Goal: Find contact information: Find contact information

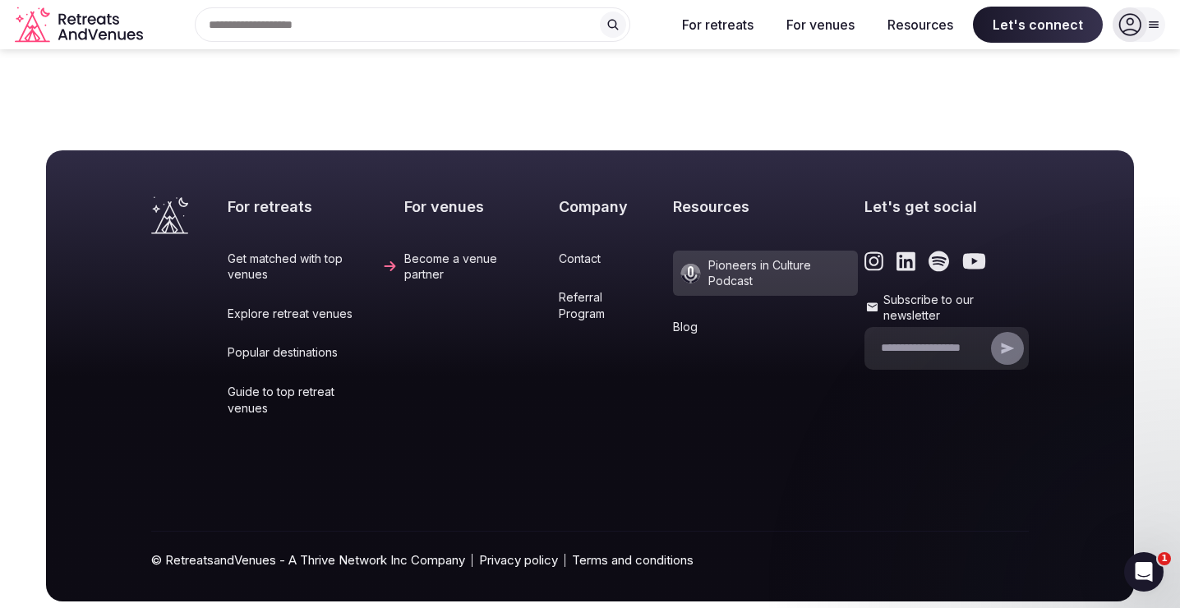
scroll to position [6911, 0]
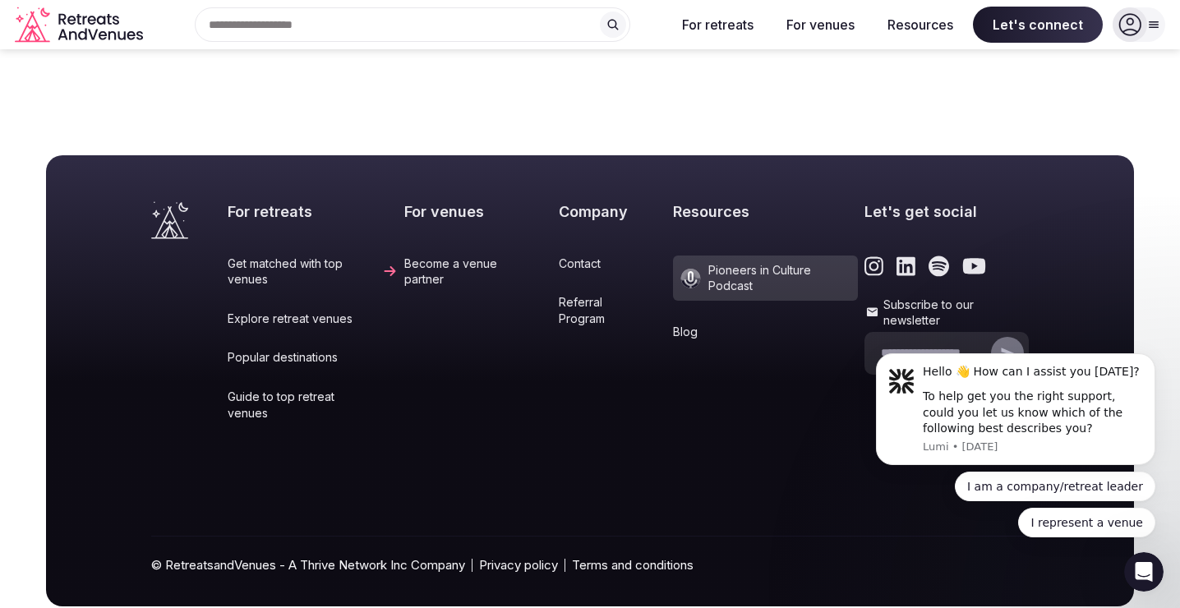
scroll to position [0, 0]
click at [580, 256] on link "Contact" at bounding box center [613, 264] width 108 height 16
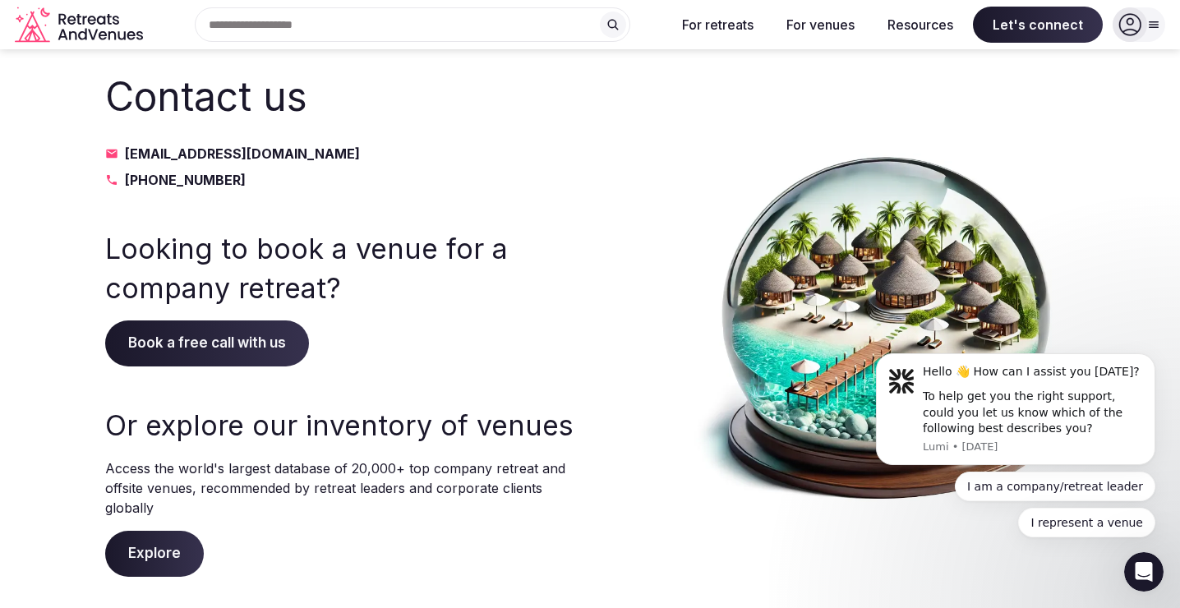
click at [329, 178] on link "[PHONE_NUMBER]" at bounding box center [339, 180] width 468 height 20
drag, startPoint x: 334, startPoint y: 150, endPoint x: 147, endPoint y: 6, distance: 236.7
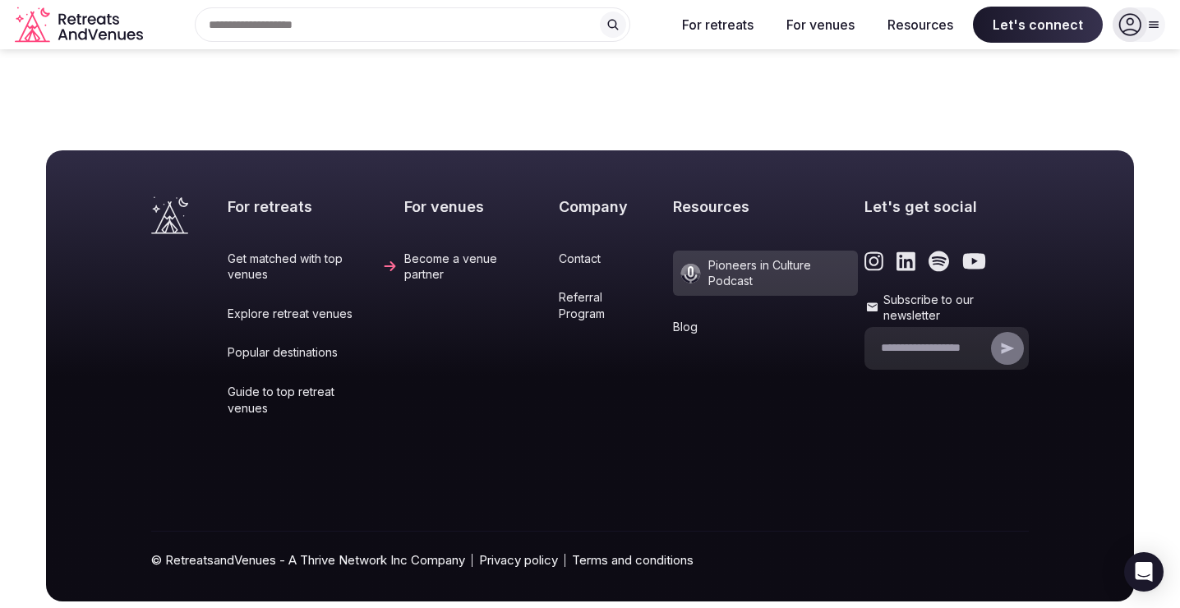
scroll to position [6911, 0]
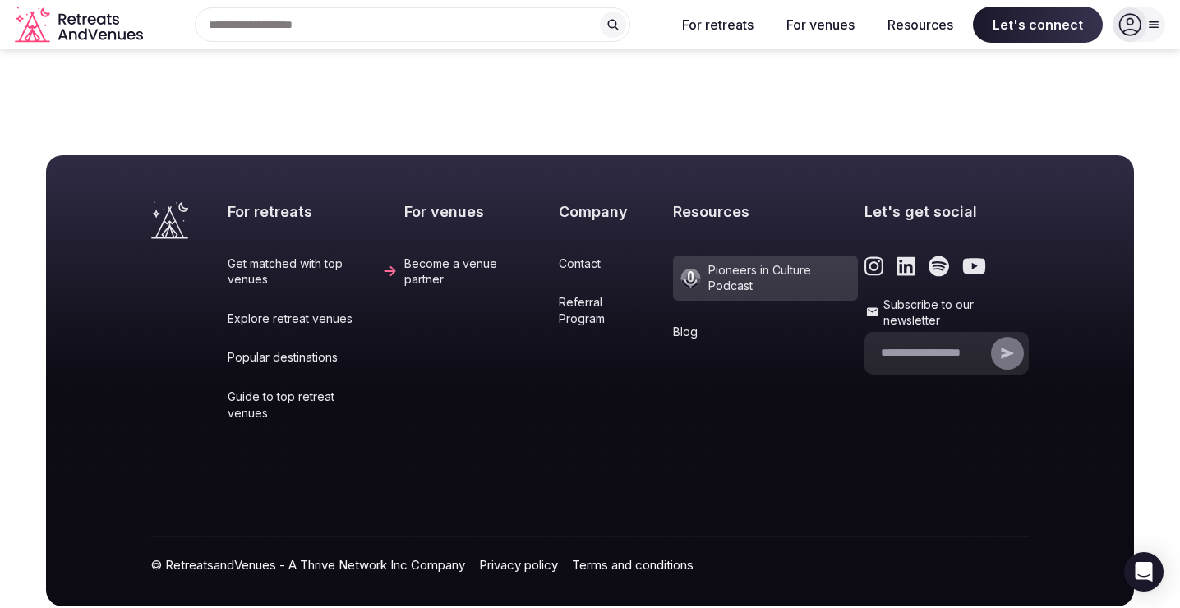
click at [865, 256] on icon "Link to the retreats and venues Instagram page" at bounding box center [874, 265] width 19 height 19
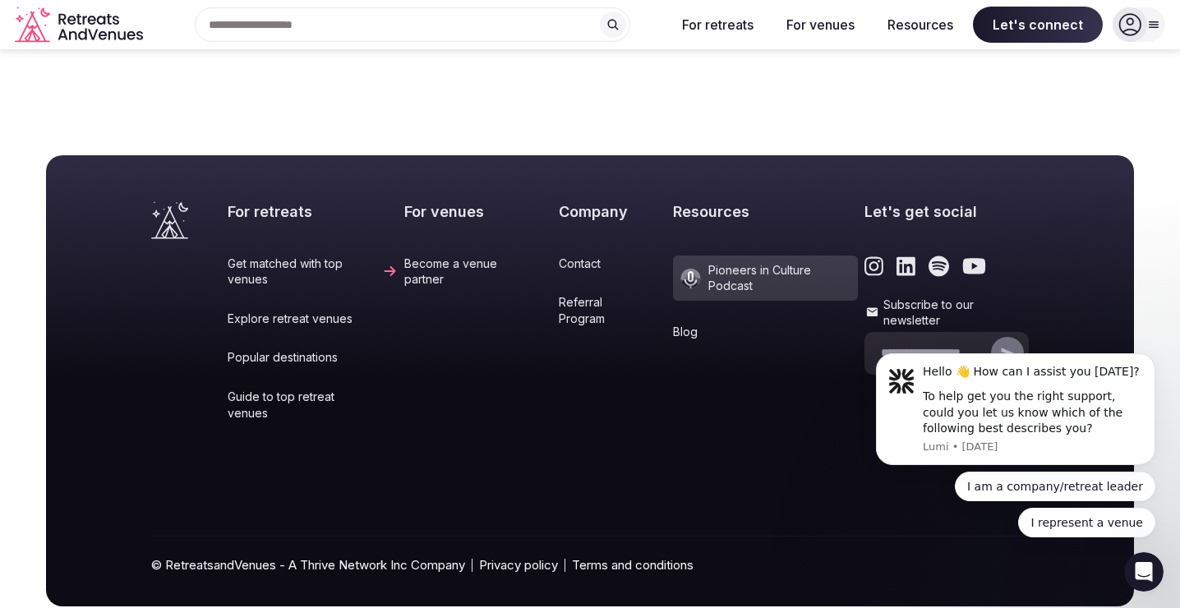
scroll to position [0, 0]
